Goal: Information Seeking & Learning: Learn about a topic

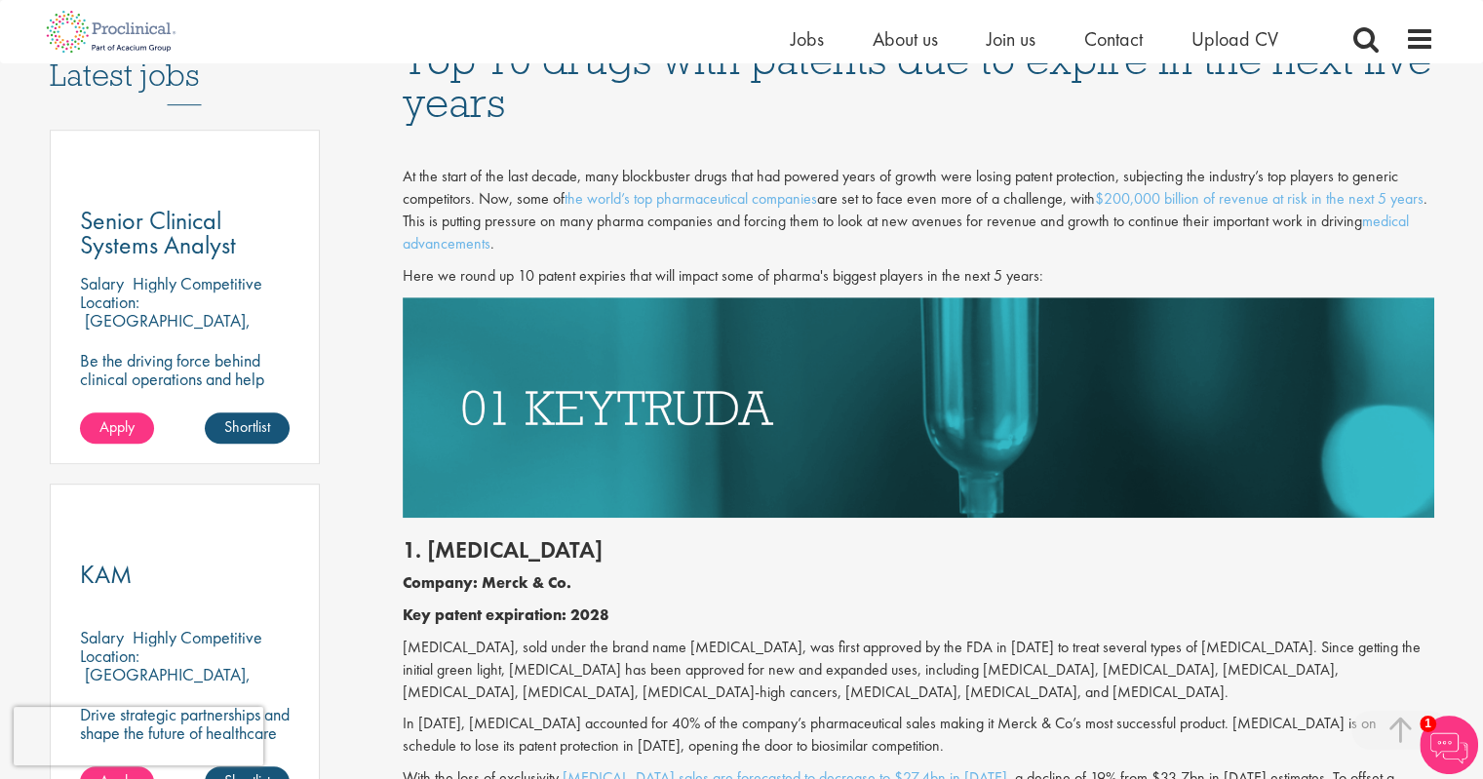
scroll to position [1072, 0]
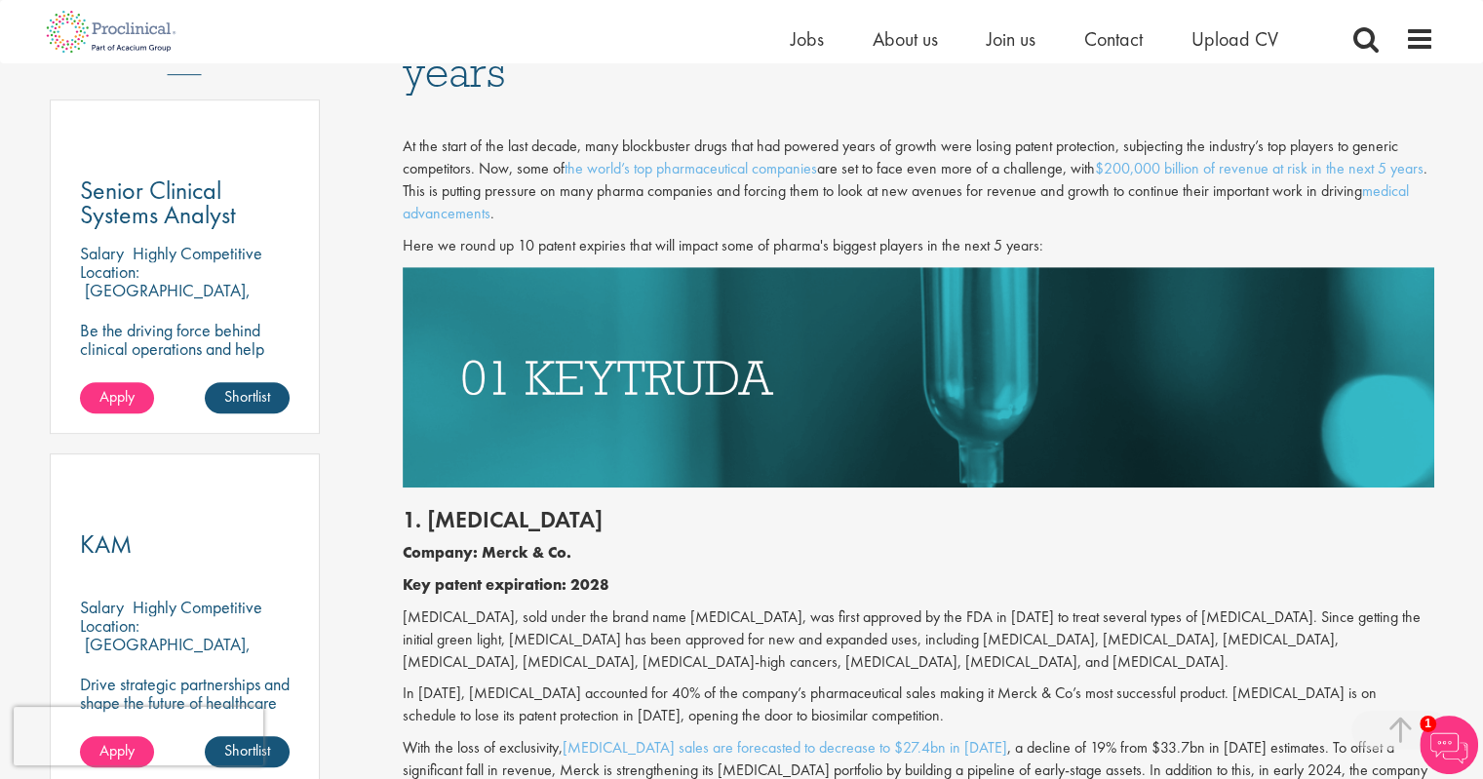
click at [737, 572] on div "1. [MEDICAL_DATA] Company: Merck & Co. Key patent expiration: 2028 [MEDICAL_DAT…" at bounding box center [918, 650] width 1061 height 327
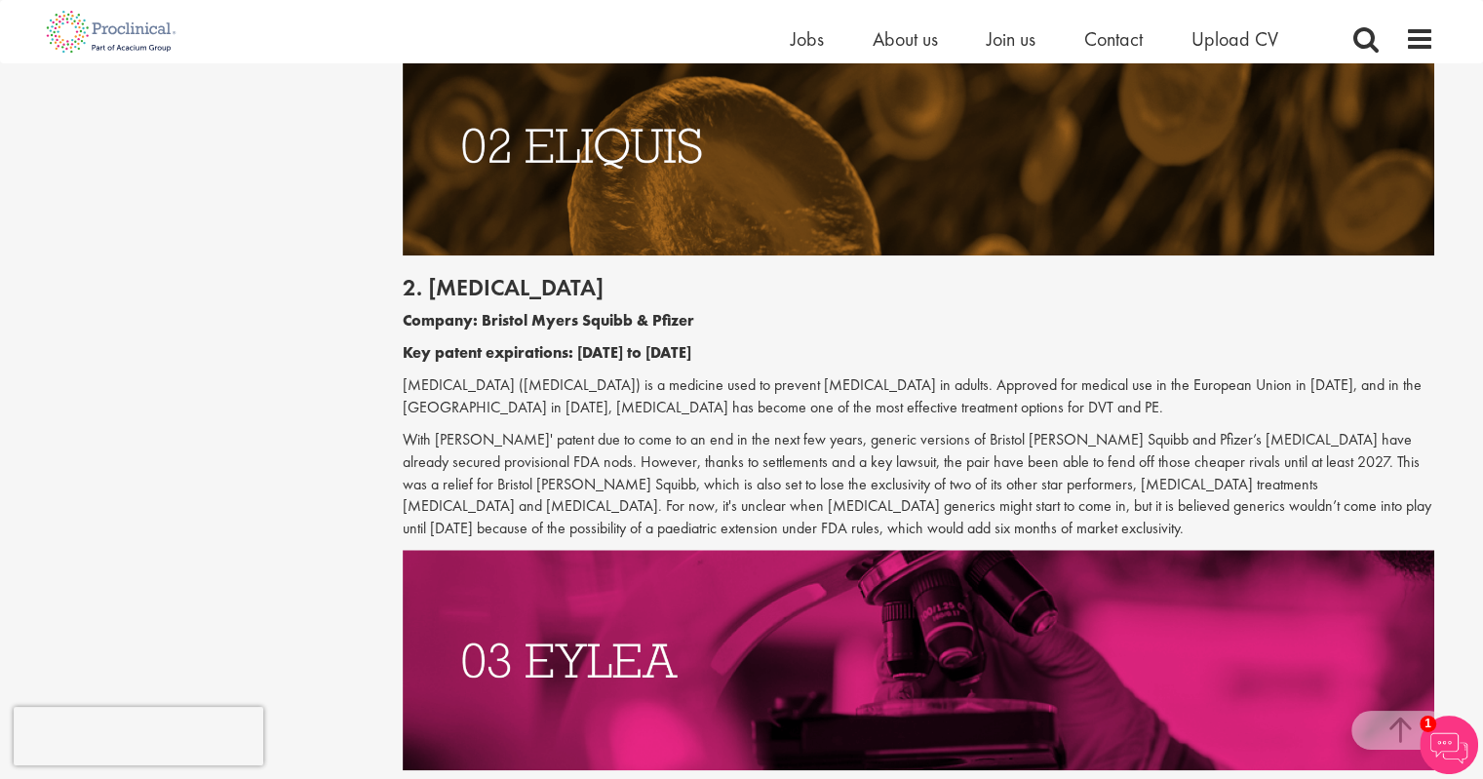
scroll to position [1852, 0]
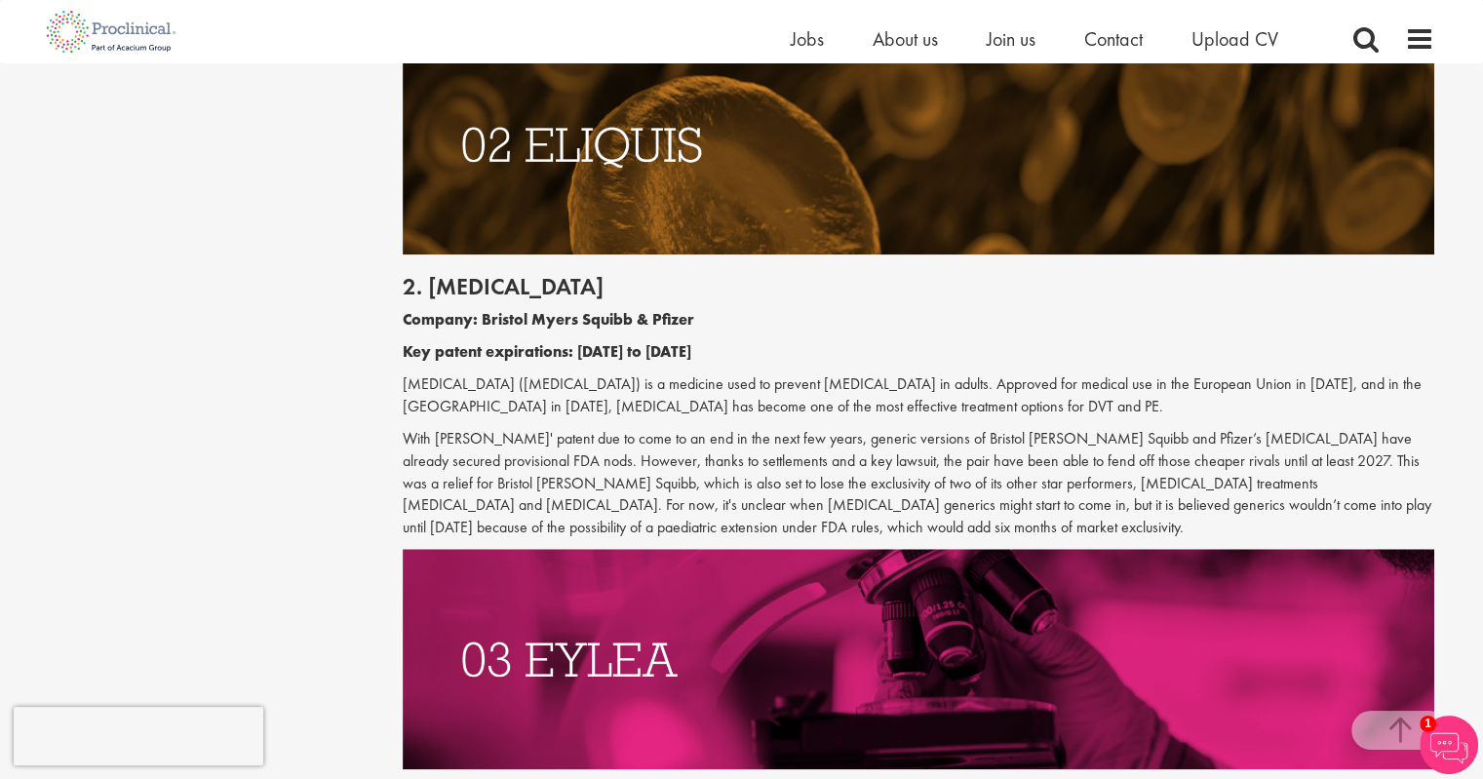
click at [973, 450] on p "With [PERSON_NAME]' patent due to come to an end in the next few years, generic…" at bounding box center [918, 483] width 1031 height 111
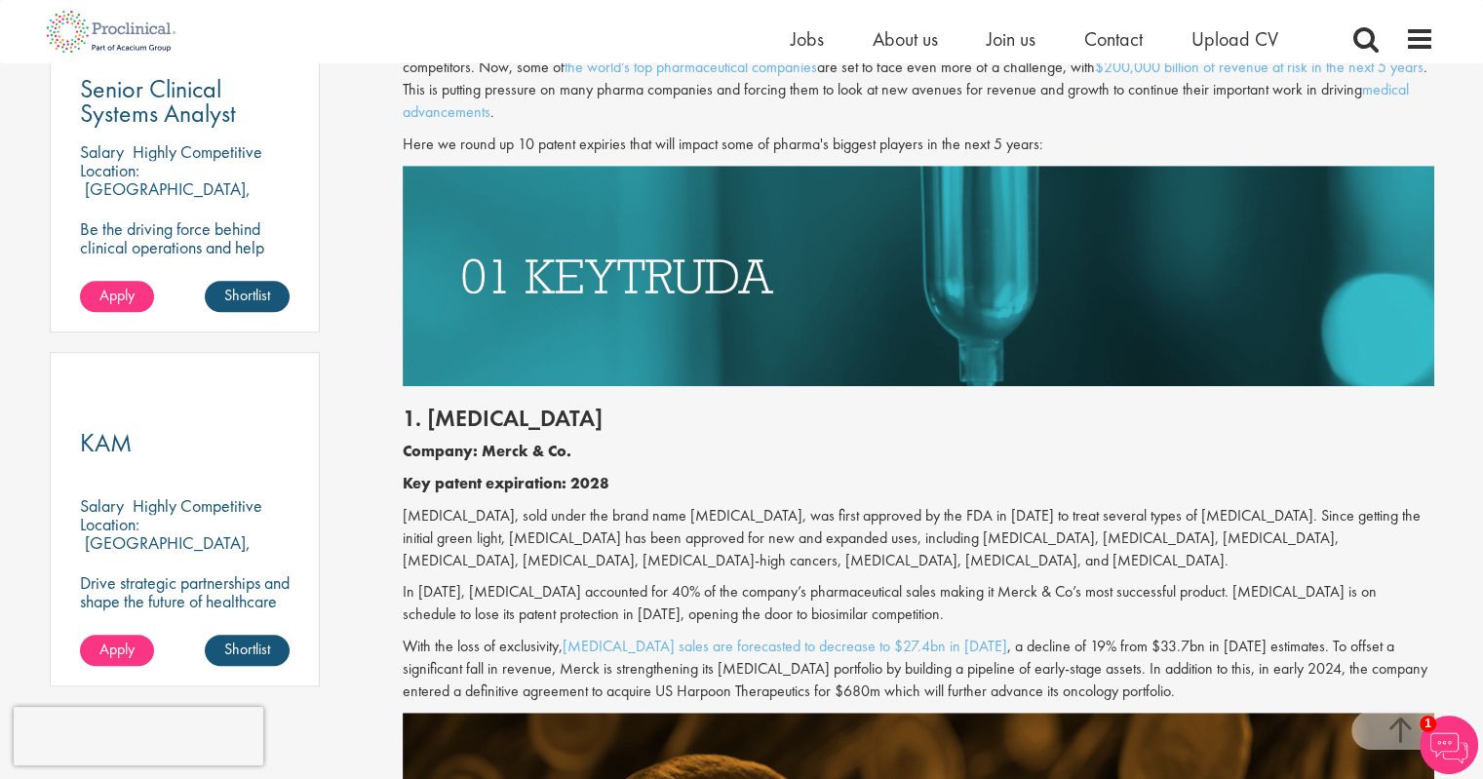
scroll to position [1462, 0]
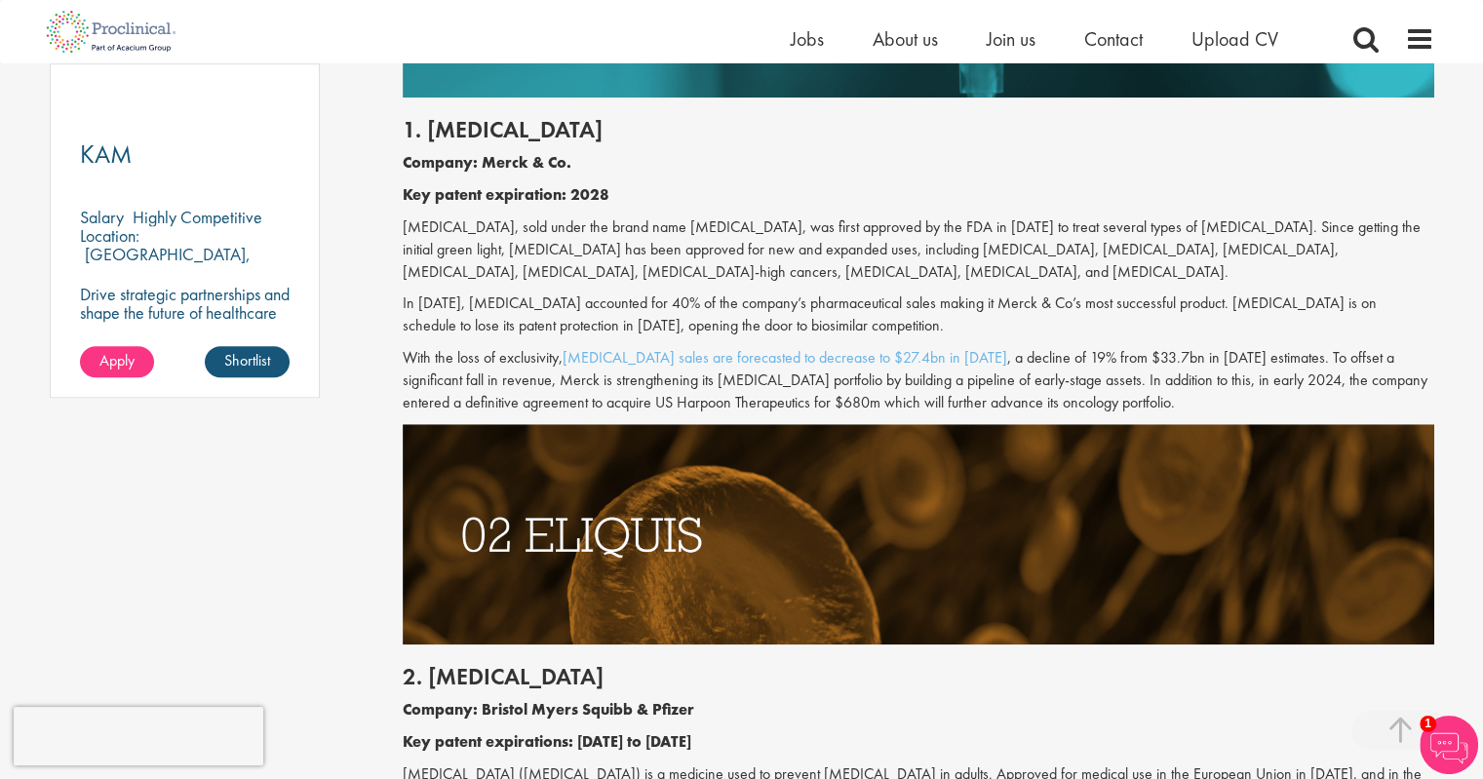
click at [936, 277] on p "[MEDICAL_DATA], sold under the brand name [MEDICAL_DATA], was first approved by…" at bounding box center [918, 249] width 1031 height 67
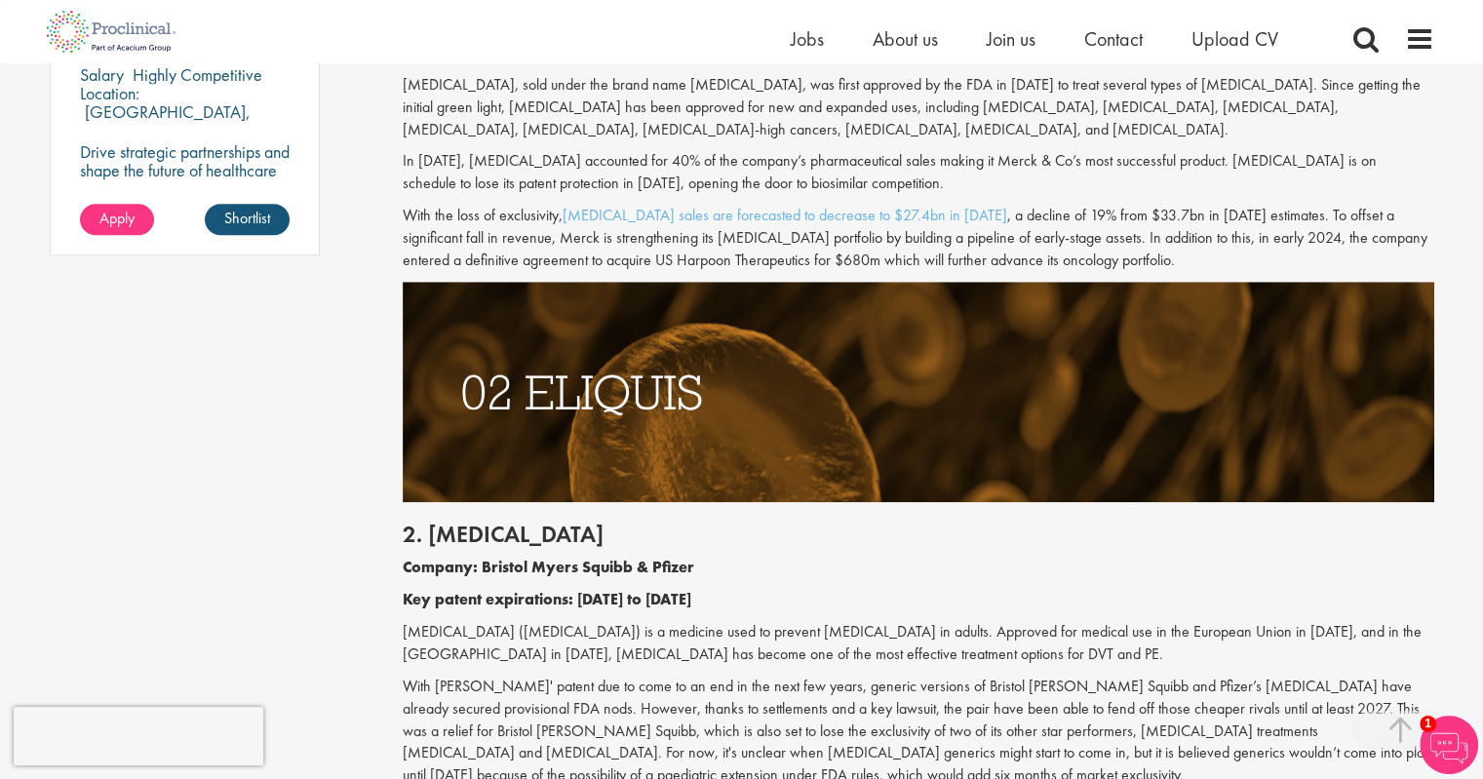
scroll to position [1950, 0]
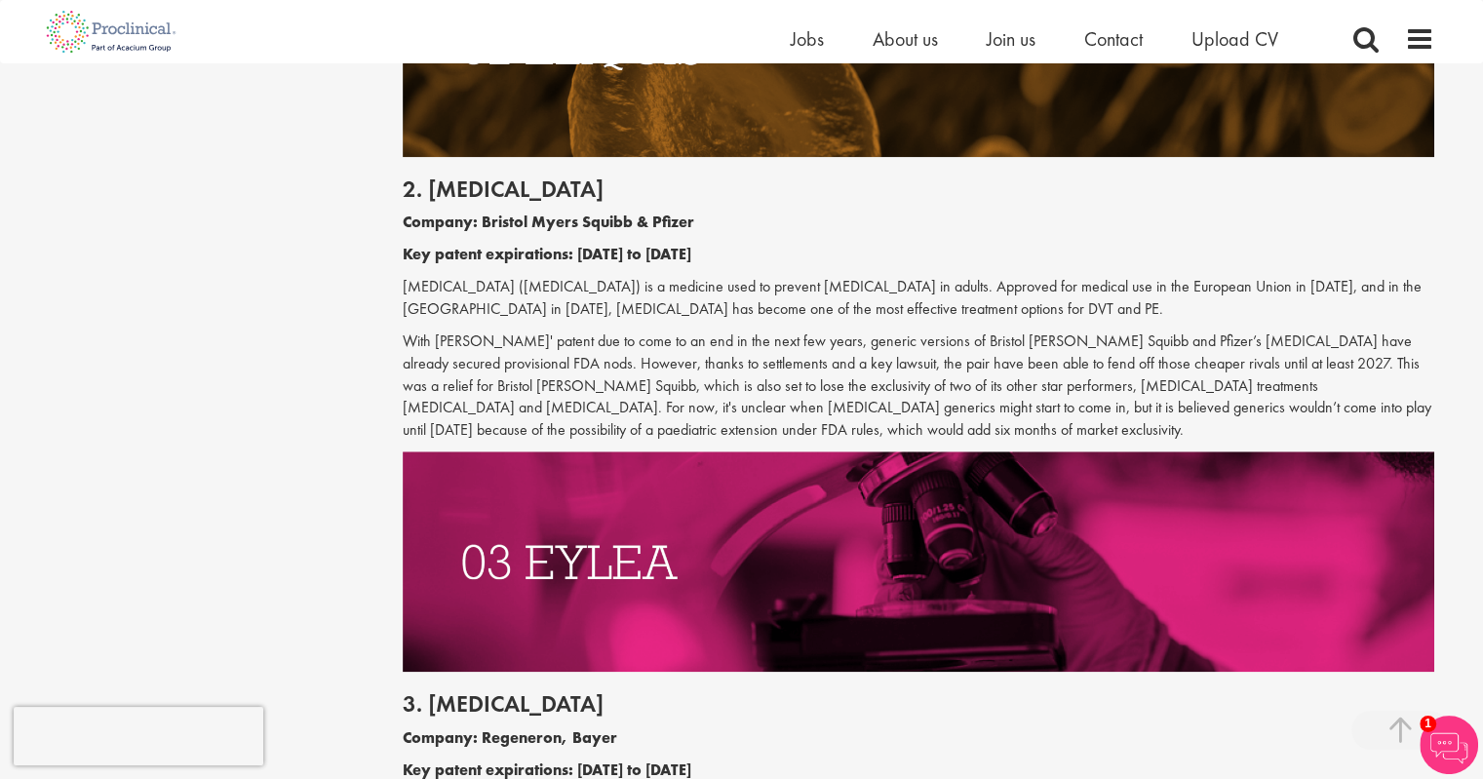
click at [854, 241] on div "2. [MEDICAL_DATA] Company: Bristol [PERSON_NAME] Squibb & Pfizer Key patent exp…" at bounding box center [918, 304] width 1061 height 294
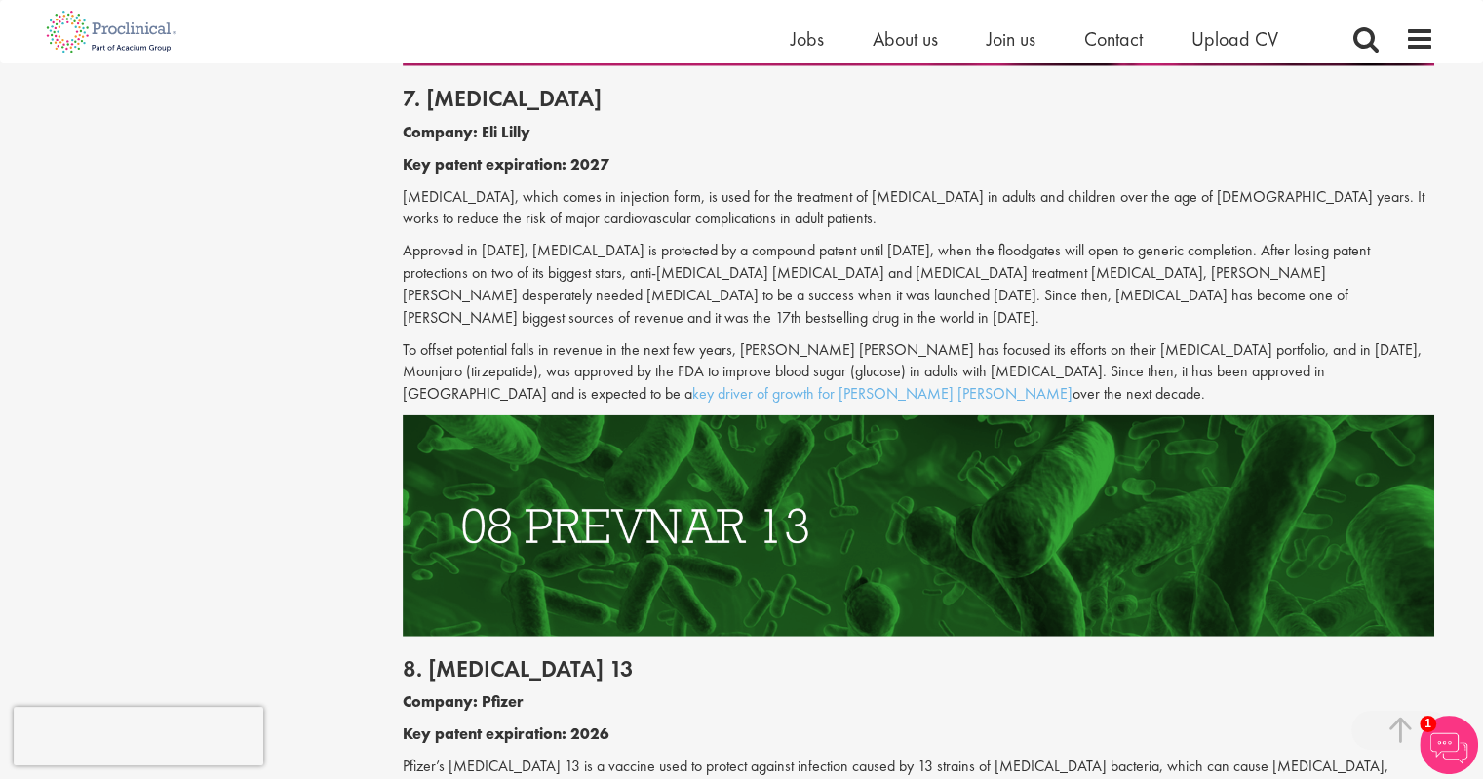
scroll to position [4717, 0]
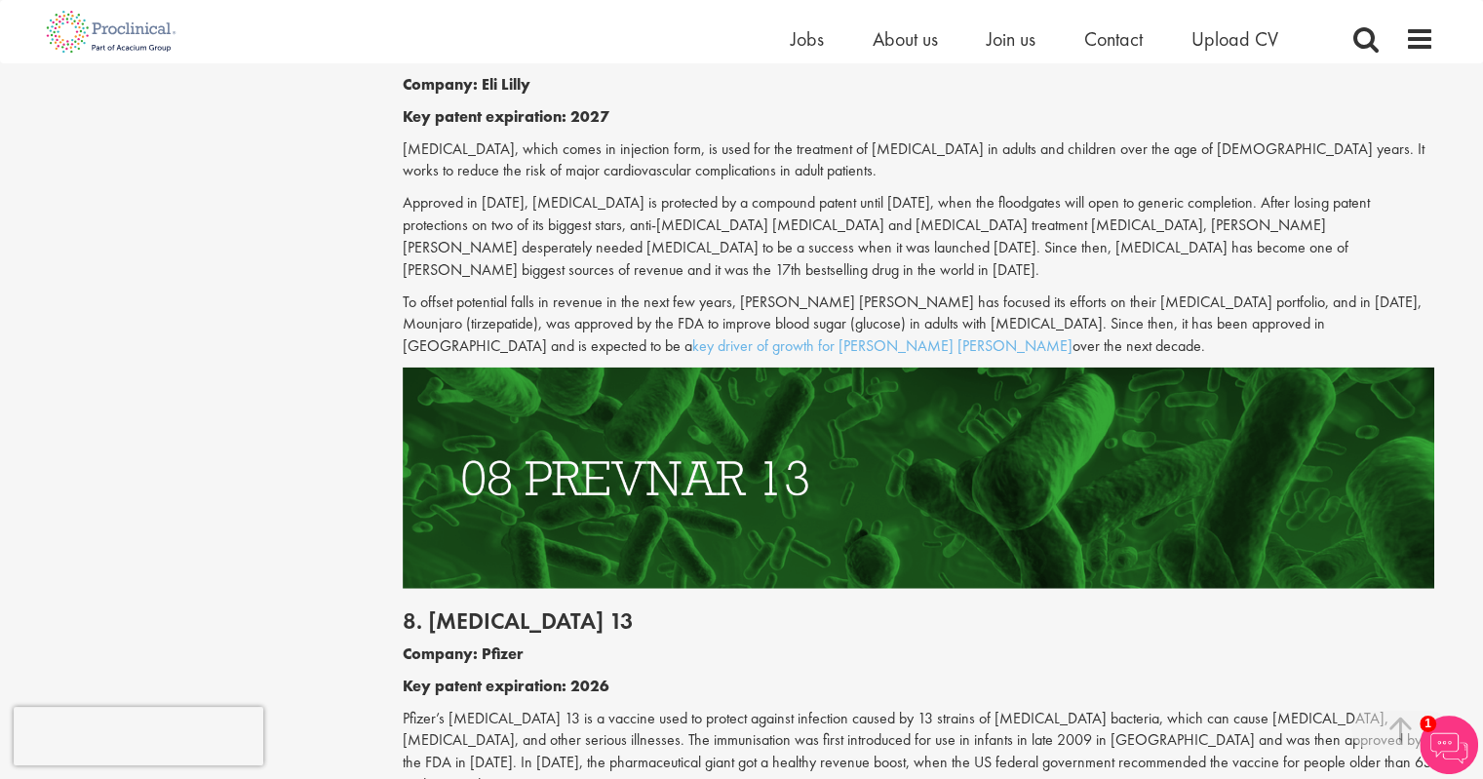
click at [1033, 643] on p "Company: Pfizer" at bounding box center [918, 654] width 1031 height 22
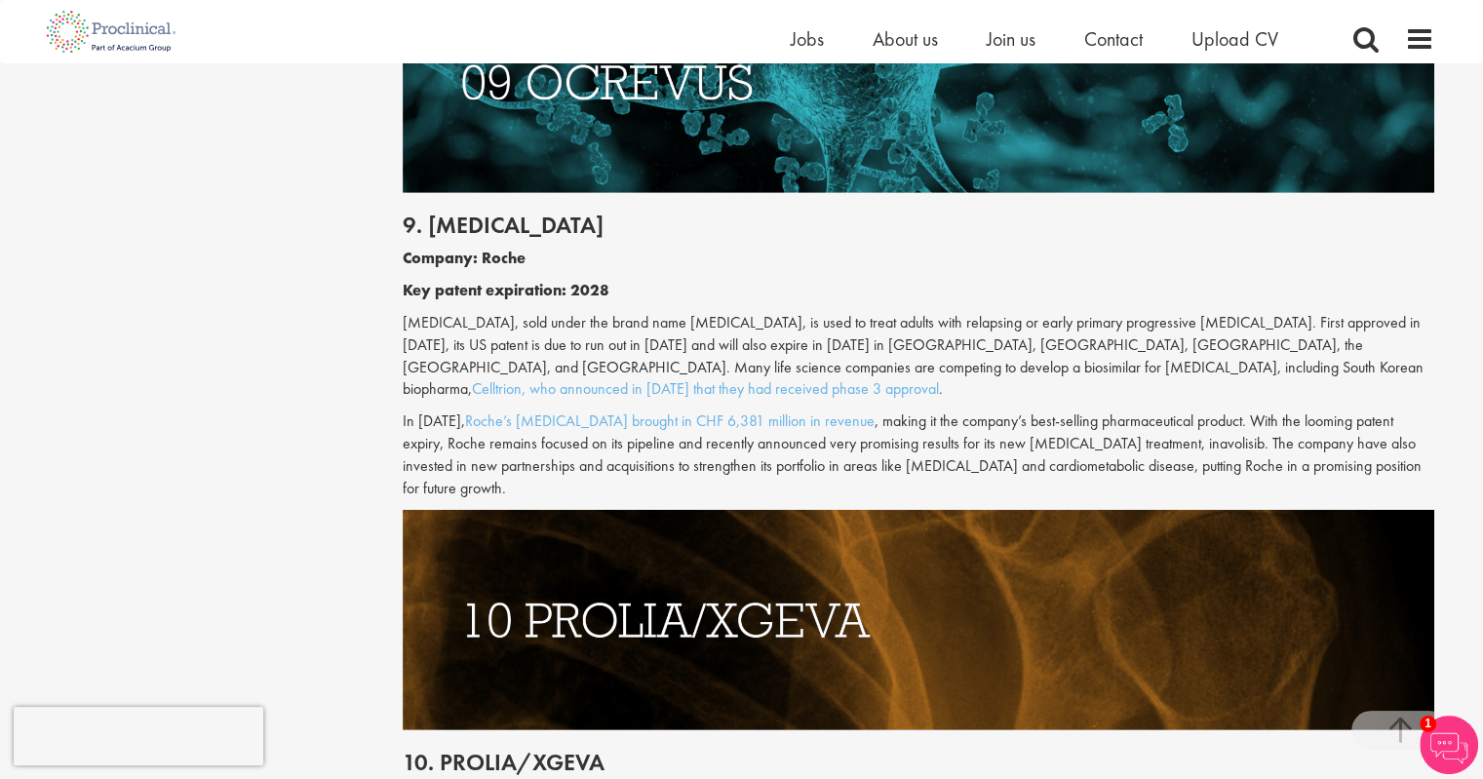
scroll to position [5595, 0]
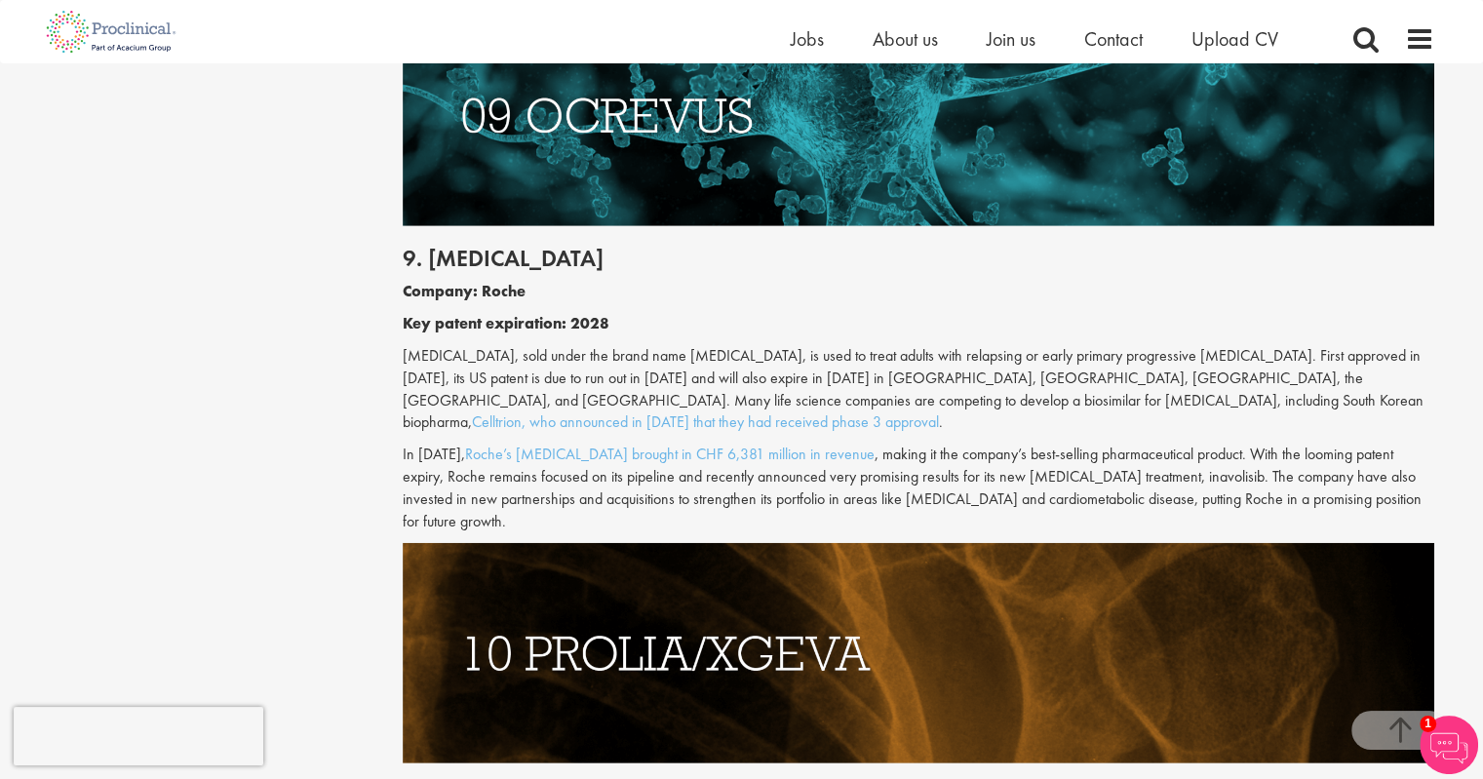
drag, startPoint x: 233, startPoint y: 286, endPoint x: 224, endPoint y: 298, distance: 15.4
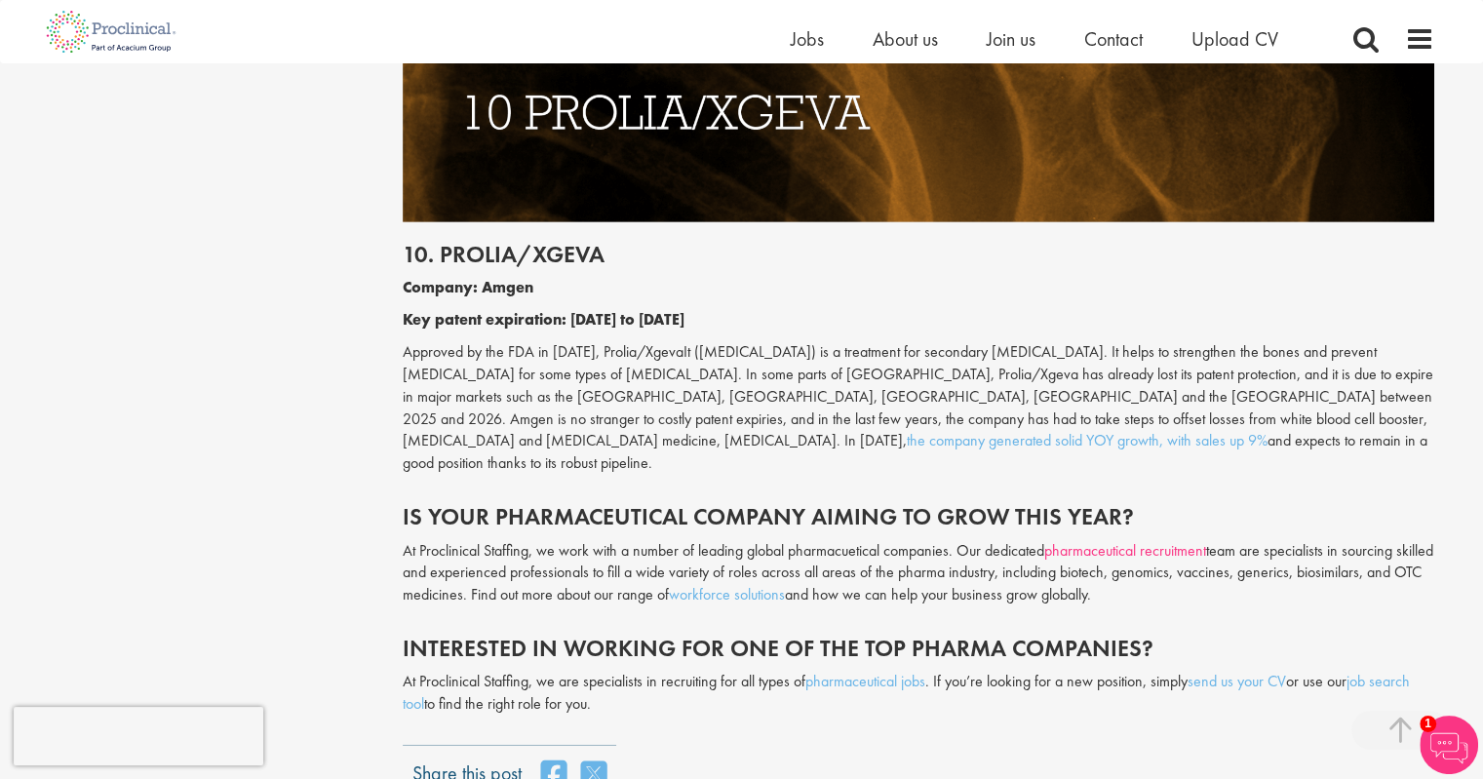
scroll to position [5887, 0]
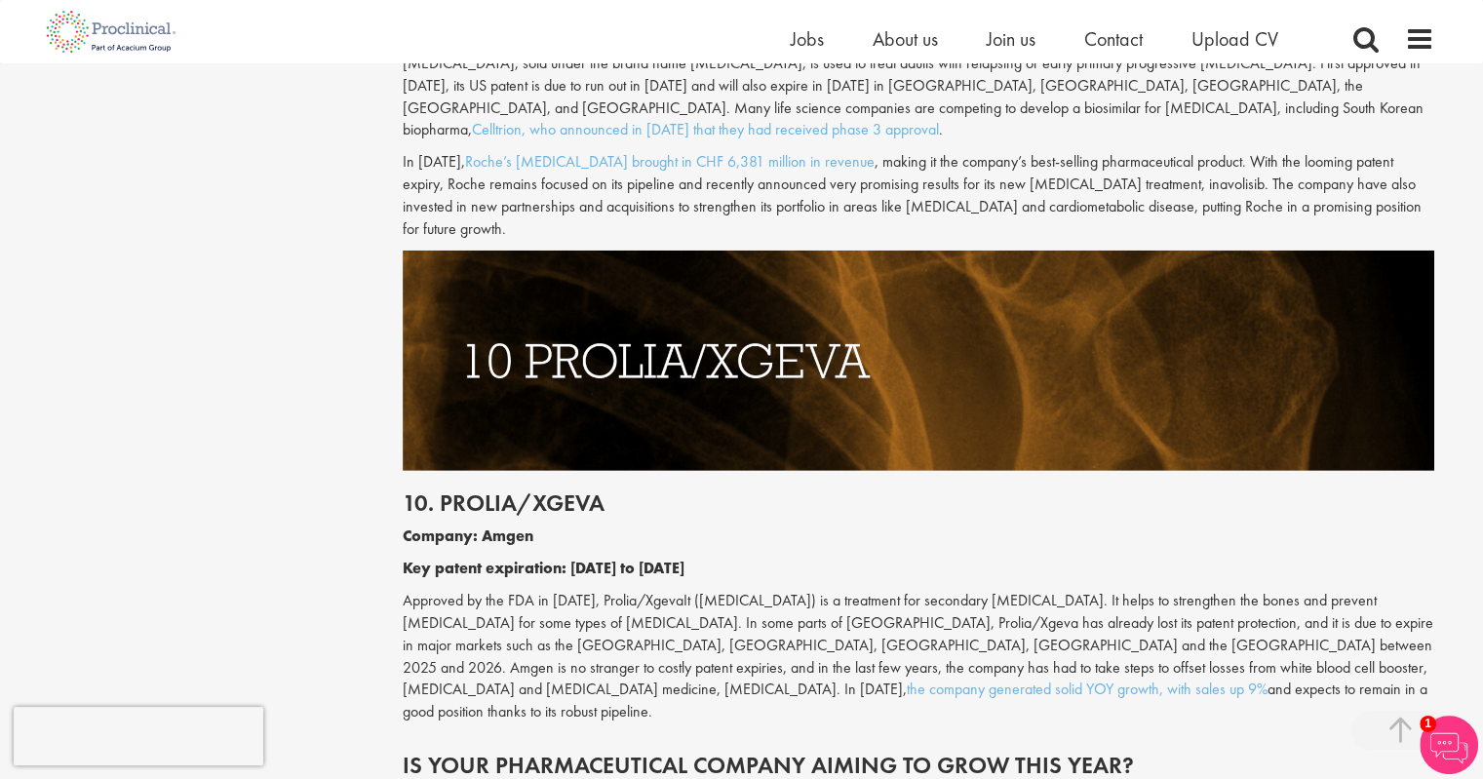
click at [914, 525] on p "Company: Amgen" at bounding box center [918, 536] width 1031 height 22
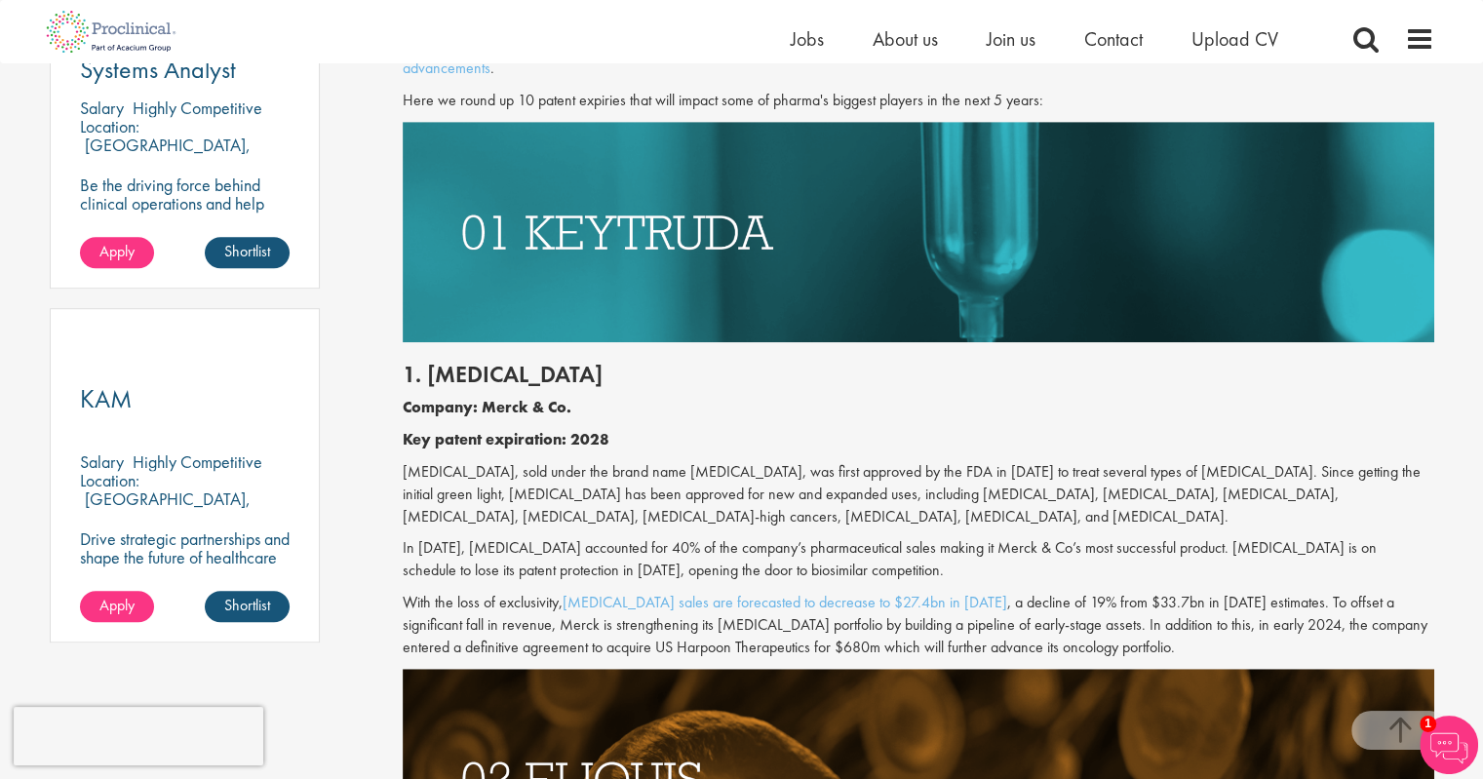
scroll to position [915, 0]
